Goal: Task Accomplishment & Management: Complete application form

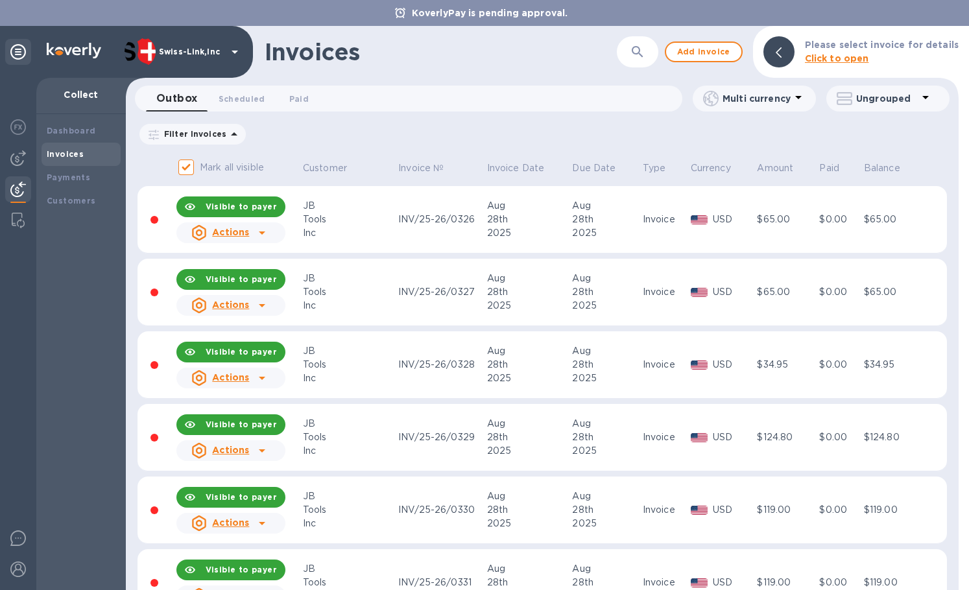
scroll to position [2005, 0]
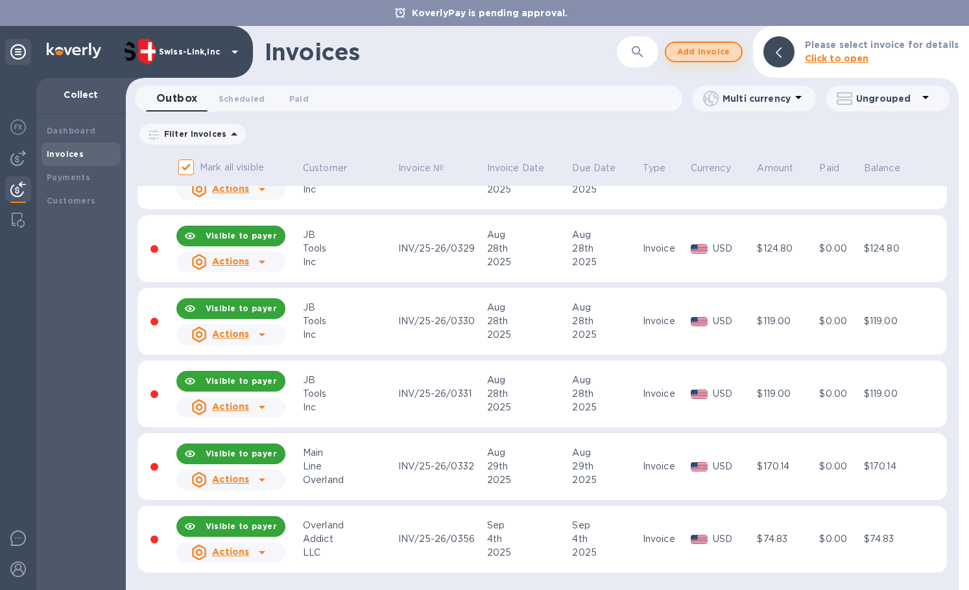
click at [699, 49] on span "Add invoice" at bounding box center [704, 52] width 55 height 16
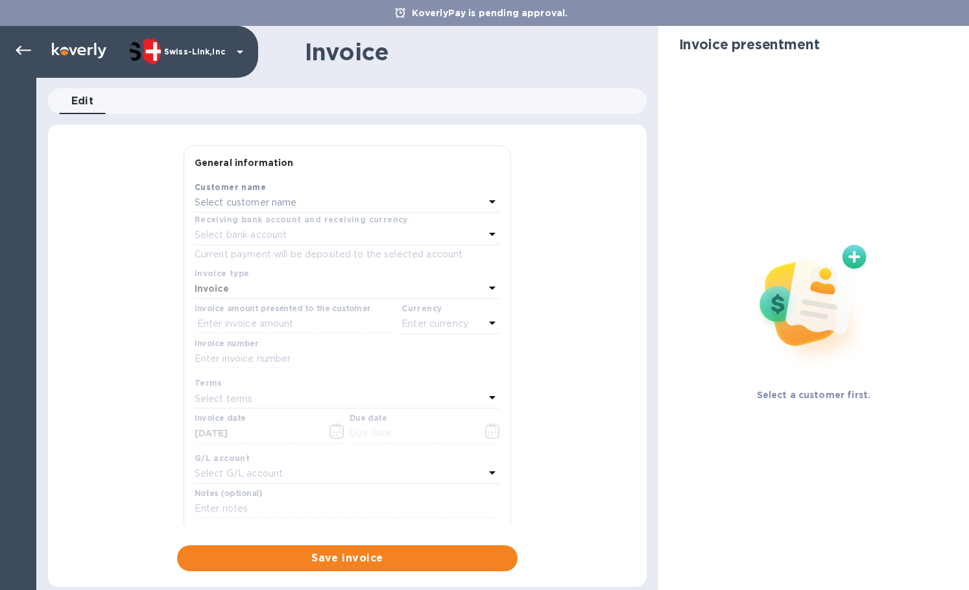
click at [262, 206] on p "Select customer name" at bounding box center [246, 203] width 103 height 14
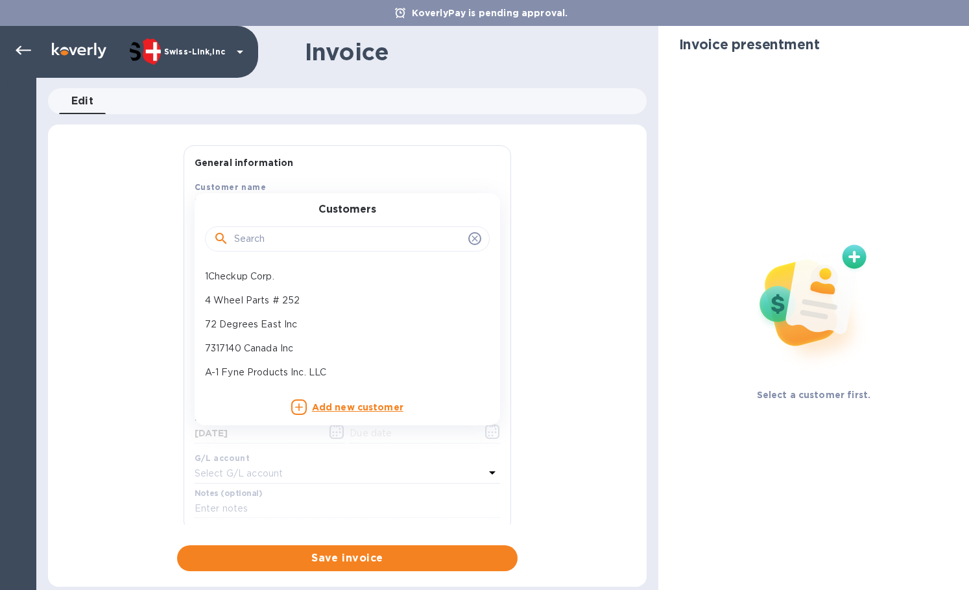
click at [258, 245] on input "text" at bounding box center [348, 239] width 229 height 19
paste input "Overland Addic"
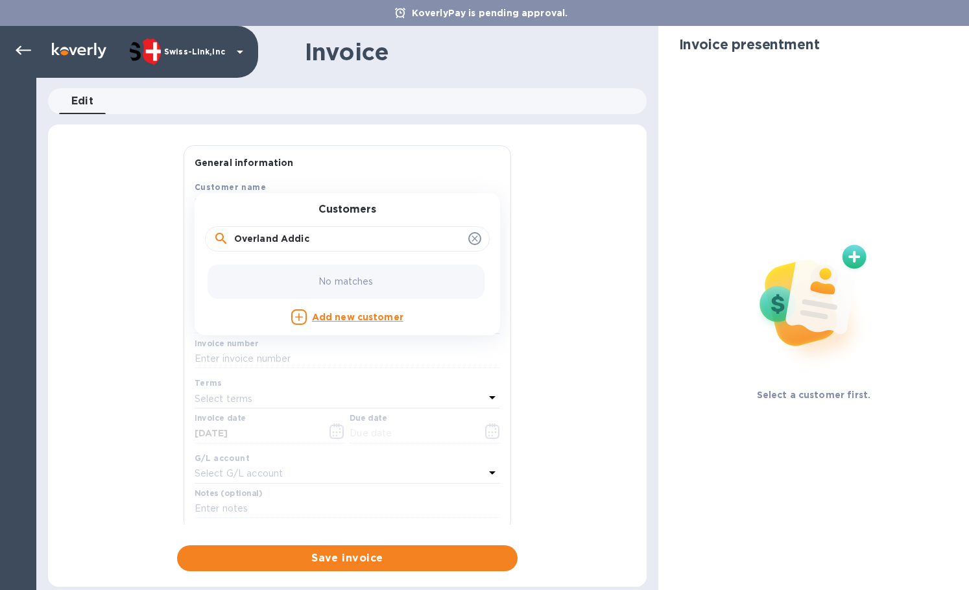
drag, startPoint x: 317, startPoint y: 246, endPoint x: 209, endPoint y: 233, distance: 109.1
click at [209, 233] on div "Overland Addic" at bounding box center [347, 239] width 285 height 26
click at [324, 231] on input "Overland Addic" at bounding box center [348, 239] width 229 height 19
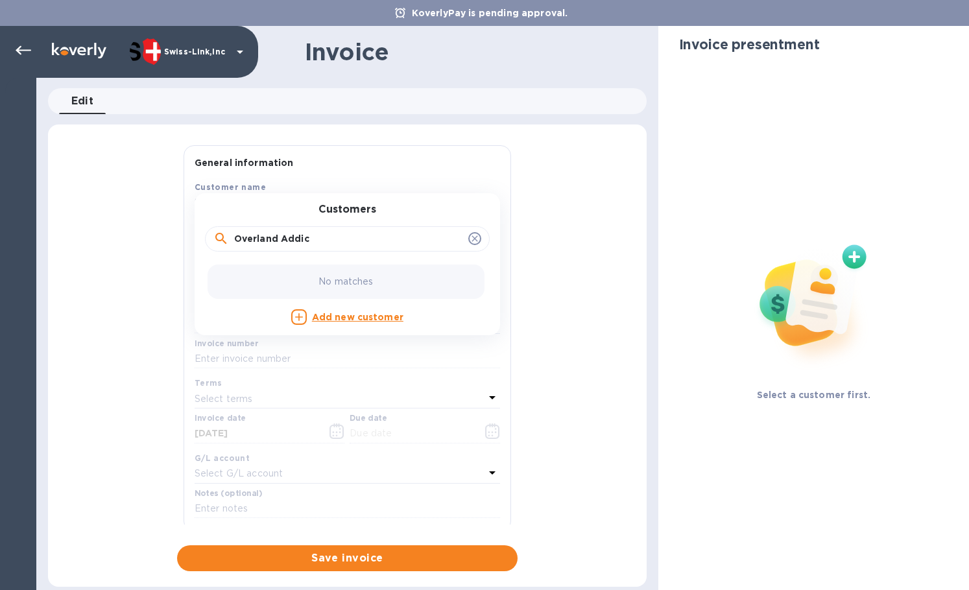
paste input "Overland Addict"
type input "Overland Addict"
click at [295, 274] on p "Overland Addict LLC" at bounding box center [342, 277] width 274 height 14
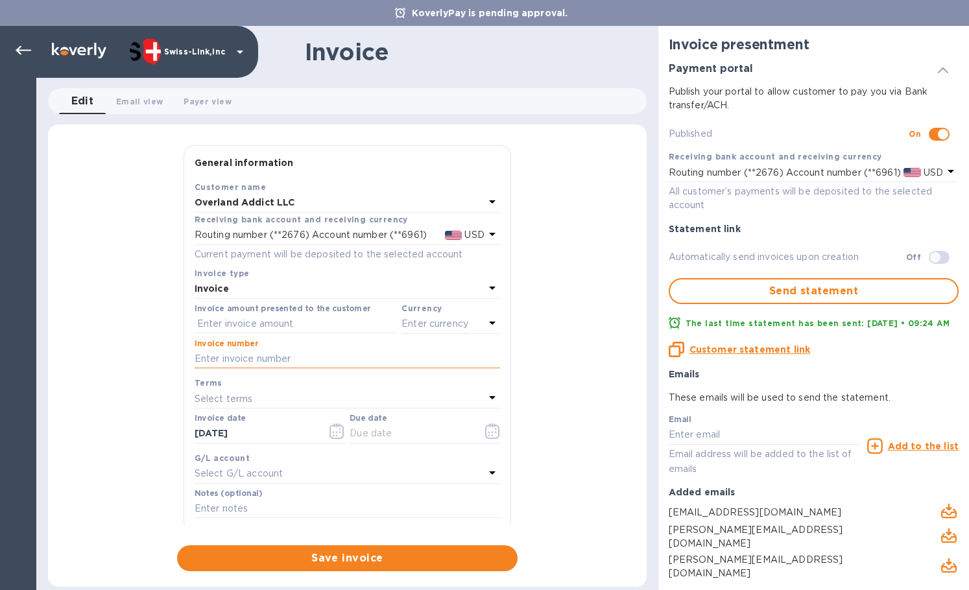
click at [326, 367] on input "text" at bounding box center [348, 359] width 306 height 19
paste input "INV/25-26/0357"
type input "INV/25-26/0357"
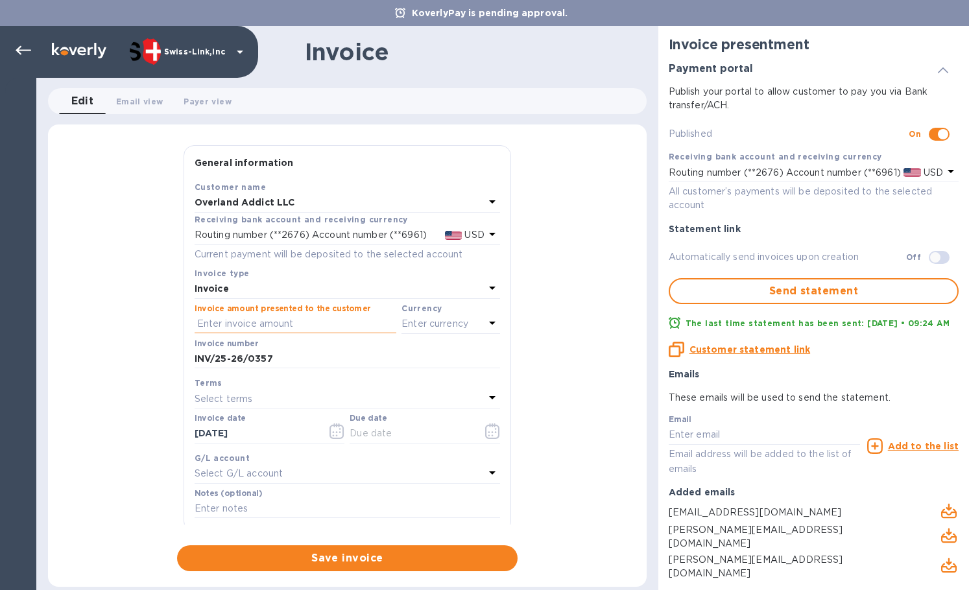
click at [313, 327] on input "text" at bounding box center [296, 324] width 202 height 19
paste input "84.09"
type input "84.09"
click at [443, 328] on p "Enter currency" at bounding box center [435, 324] width 67 height 14
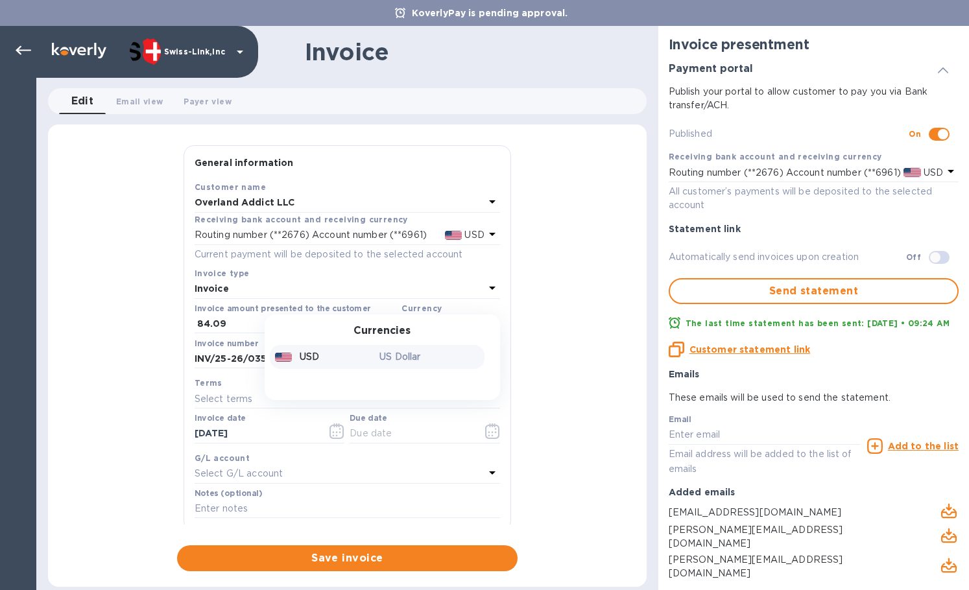
click at [354, 356] on div "USD" at bounding box center [325, 357] width 105 height 19
drag, startPoint x: 278, startPoint y: 430, endPoint x: 153, endPoint y: 430, distance: 124.6
click at [153, 430] on div "General information Save Customer name Overland Addict LLC Receiving bank accou…" at bounding box center [347, 358] width 599 height 426
click at [406, 452] on div "G/L account" at bounding box center [348, 459] width 306 height 14
click at [407, 439] on input "text" at bounding box center [411, 433] width 123 height 19
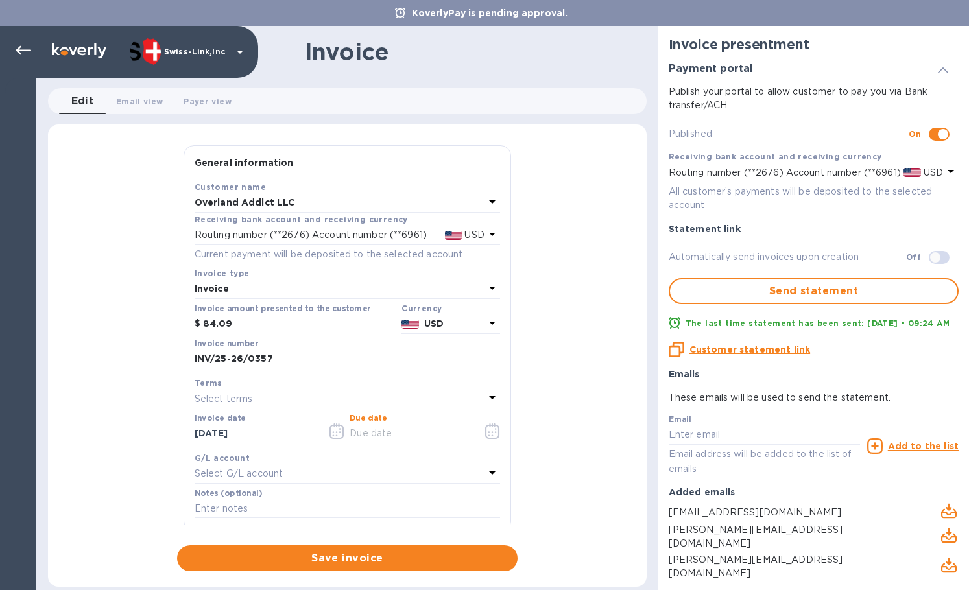
paste input "[DATE]"
type input "[DATE]"
drag, startPoint x: 245, startPoint y: 507, endPoint x: 239, endPoint y: 502, distance: 8.3
click at [245, 508] on input "text" at bounding box center [348, 509] width 306 height 19
paste input "3706-12874"
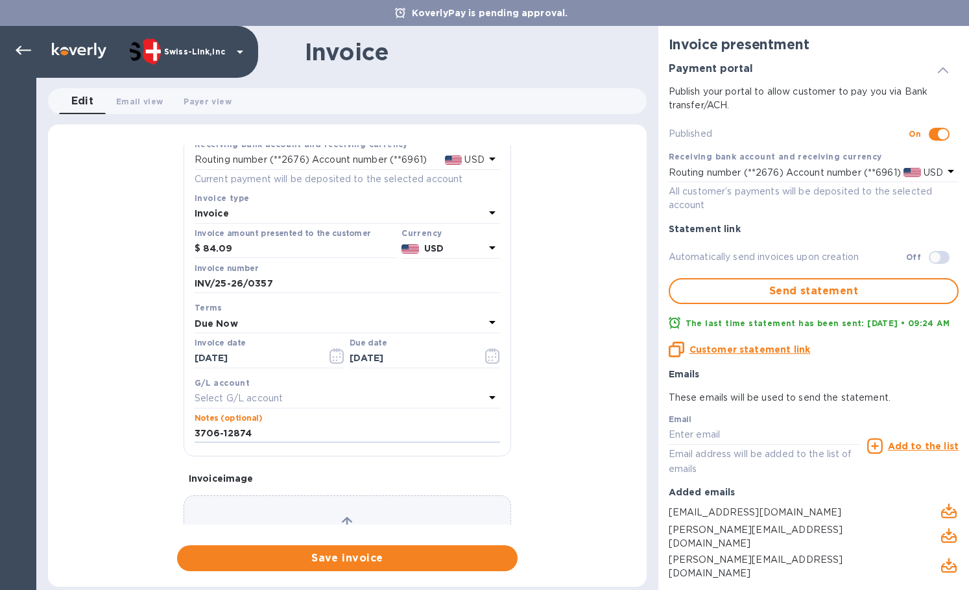
scroll to position [155, 0]
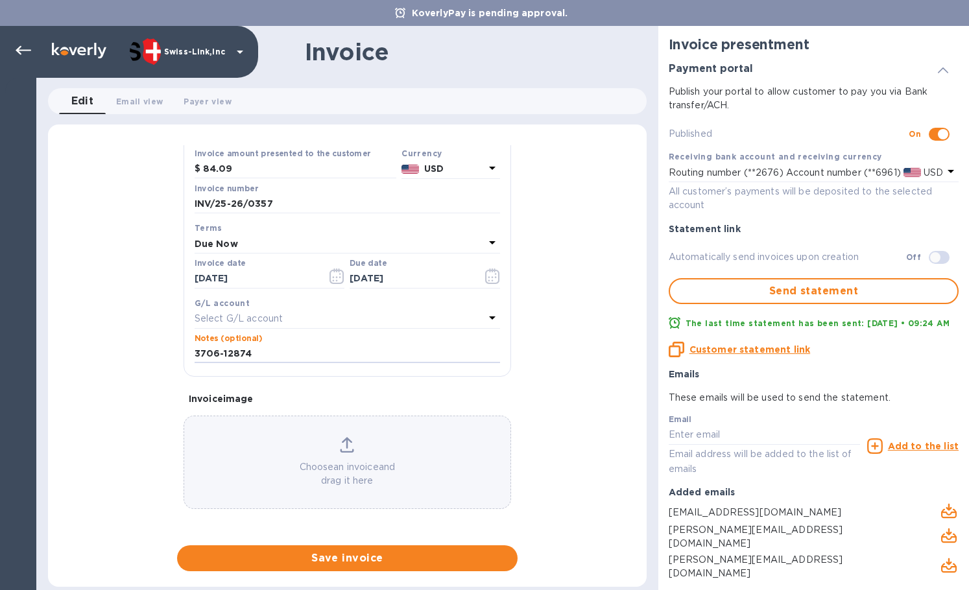
type input "3706-12874"
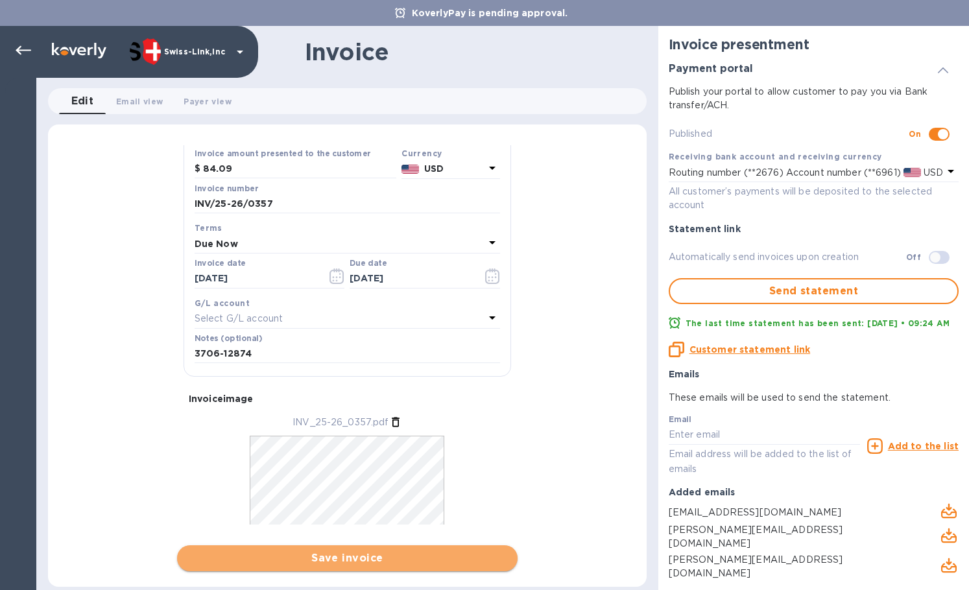
click at [338, 563] on span "Save invoice" at bounding box center [348, 559] width 320 height 16
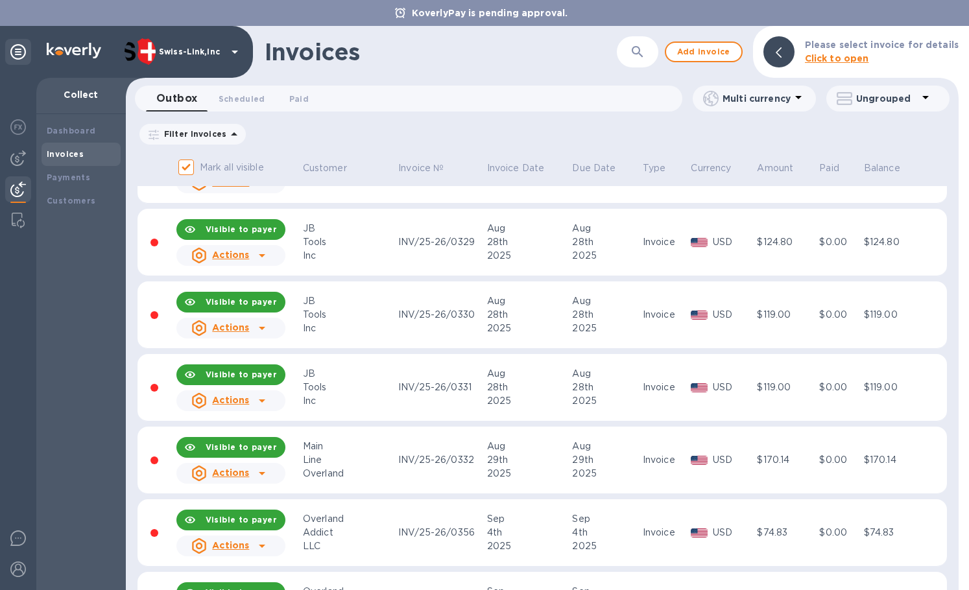
scroll to position [2078, 0]
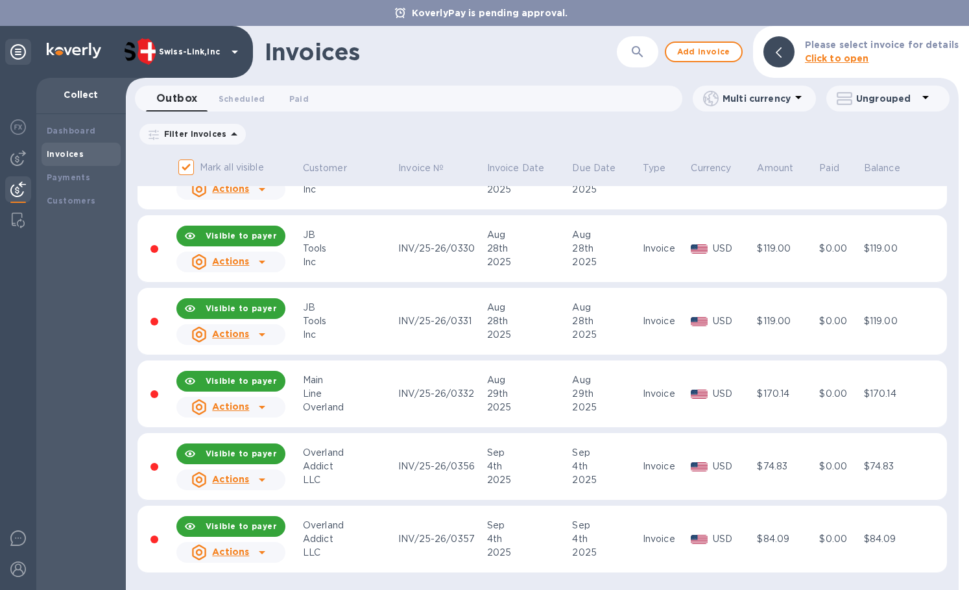
click at [269, 542] on div at bounding box center [262, 552] width 21 height 21
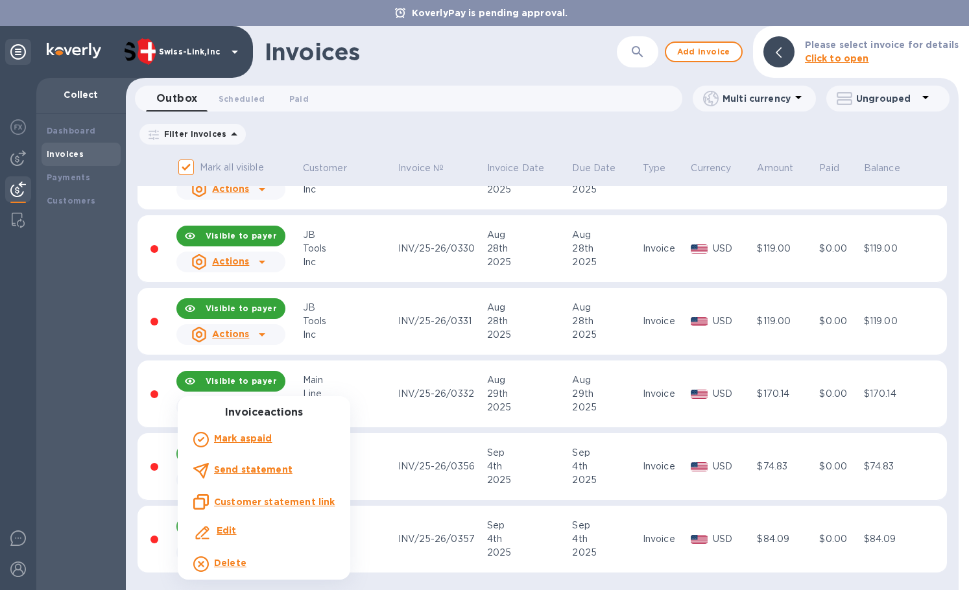
click at [290, 497] on u "Customer statement link" at bounding box center [274, 502] width 121 height 10
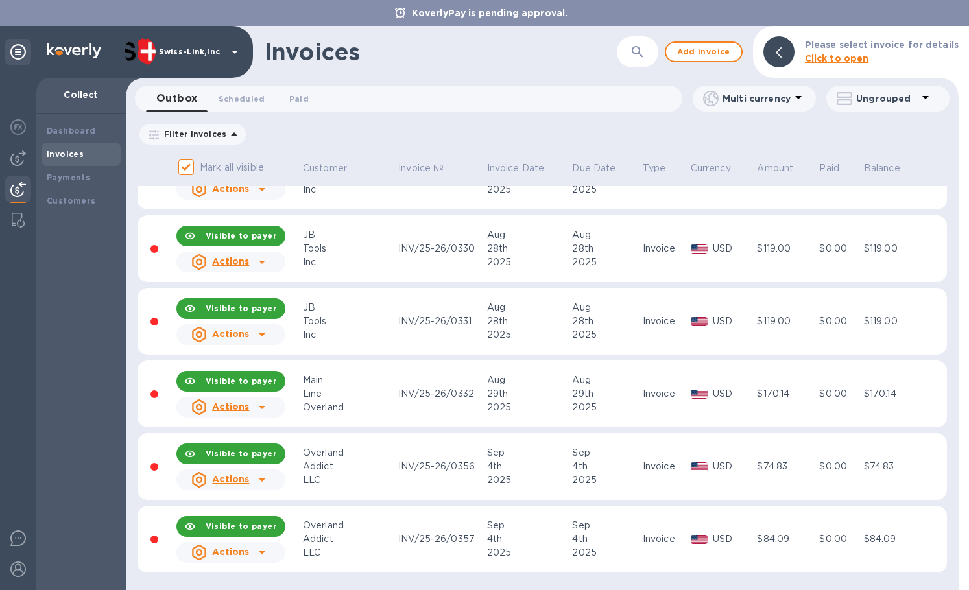
click at [411, 45] on div "Invoices" at bounding box center [441, 51] width 352 height 27
